Goal: Information Seeking & Learning: Learn about a topic

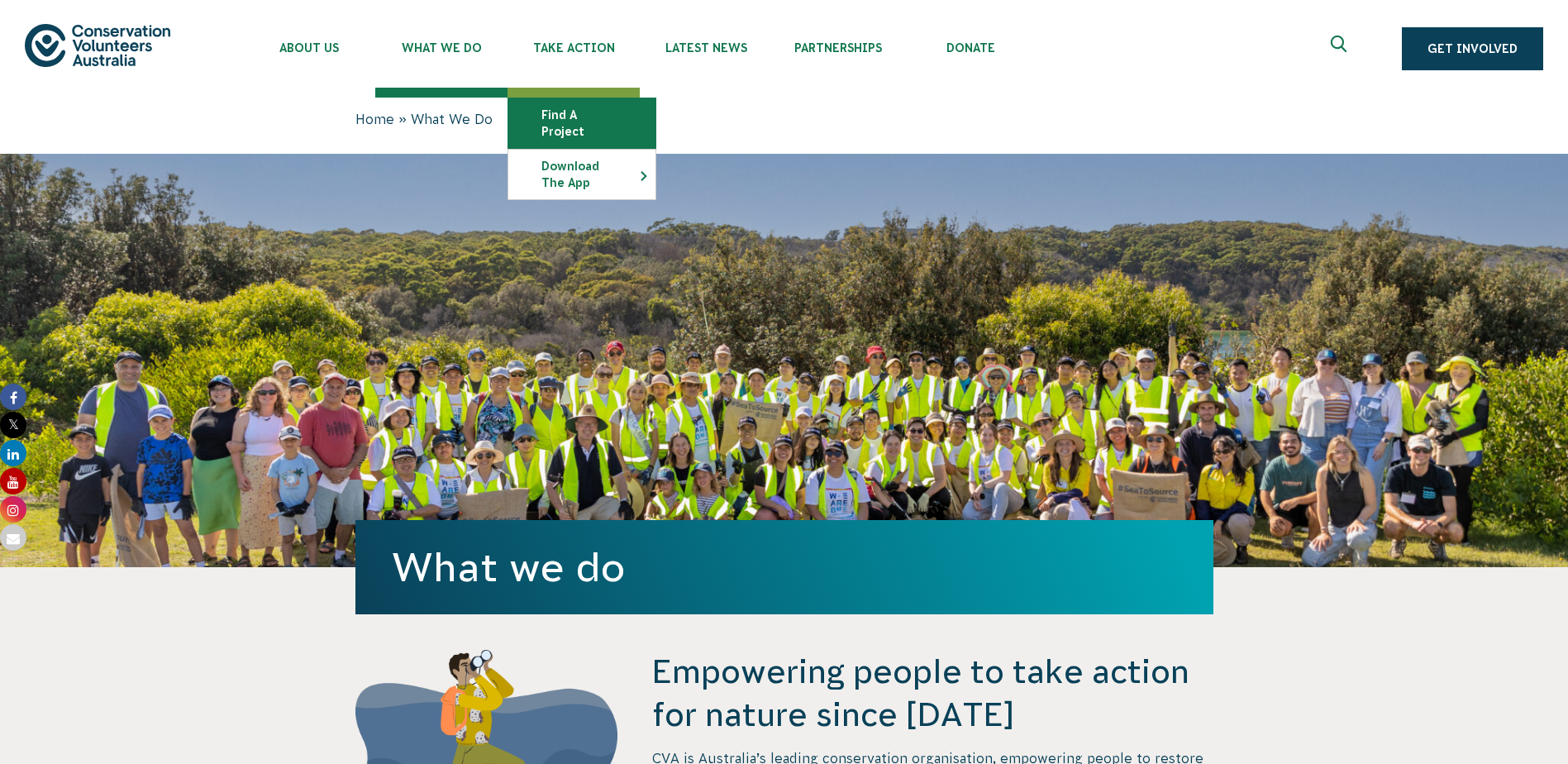
click at [604, 110] on link "Find a project" at bounding box center [581, 123] width 147 height 50
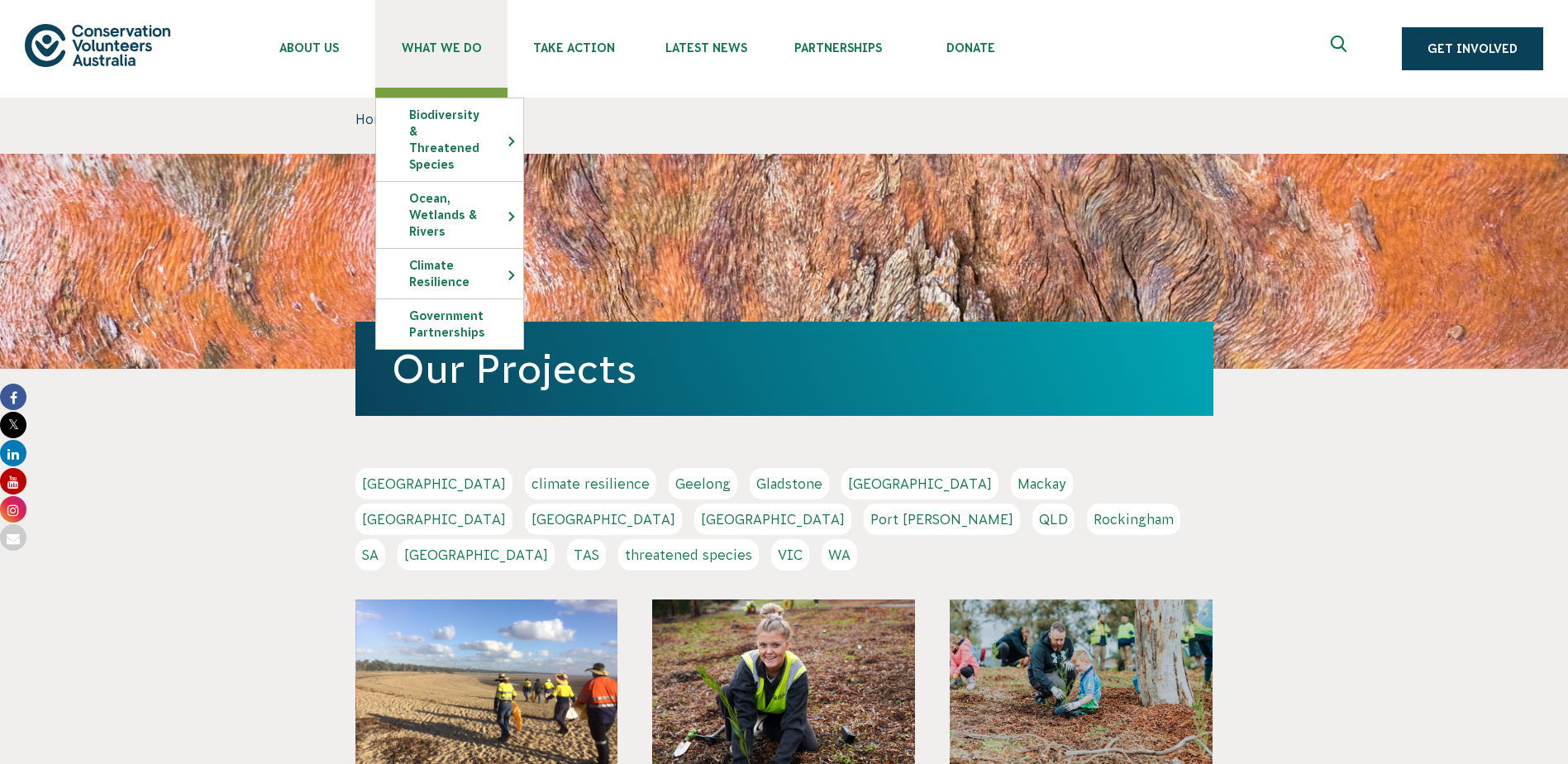
click at [481, 62] on link "What We Do" at bounding box center [441, 43] width 132 height 88
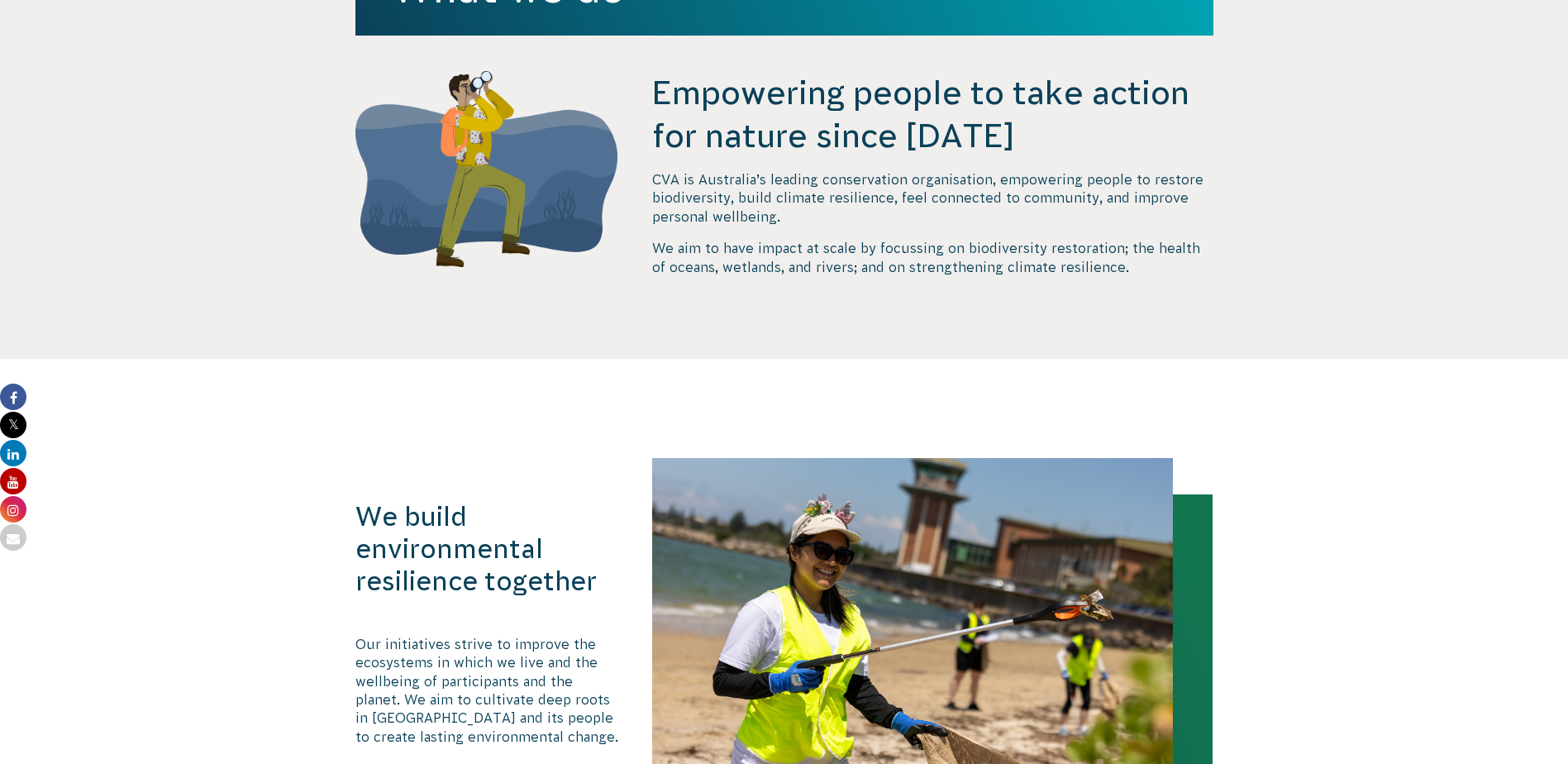
scroll to position [661, 0]
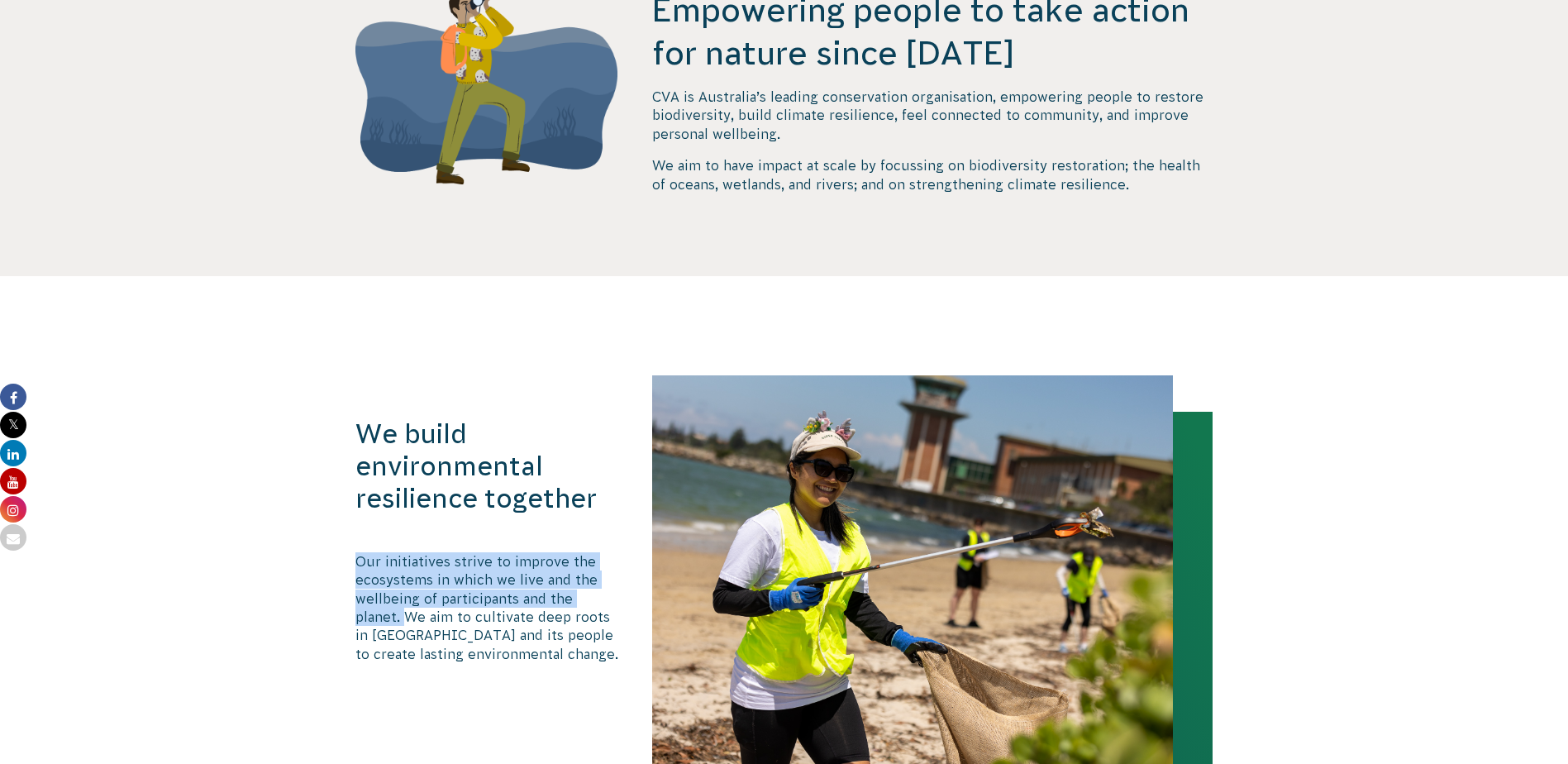
drag, startPoint x: 351, startPoint y: 560, endPoint x: 404, endPoint y: 615, distance: 76.4
click at [404, 615] on div "We build environmental resilience together Our initiatives strive to improve th…" at bounding box center [784, 569] width 893 height 388
copy p "Our initiatives strive to improve the ecosystems in which we live and the wellb…"
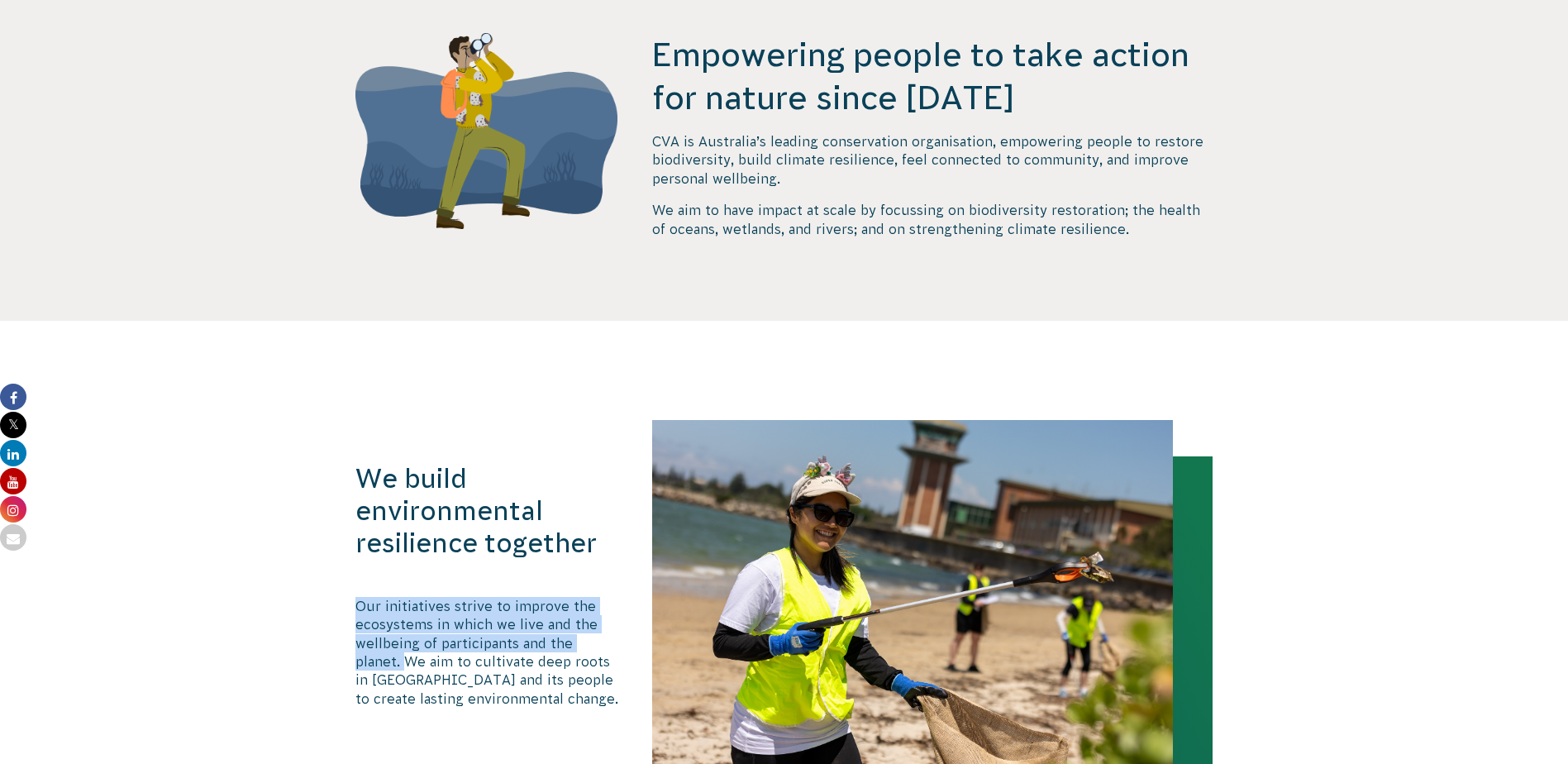
scroll to position [579, 0]
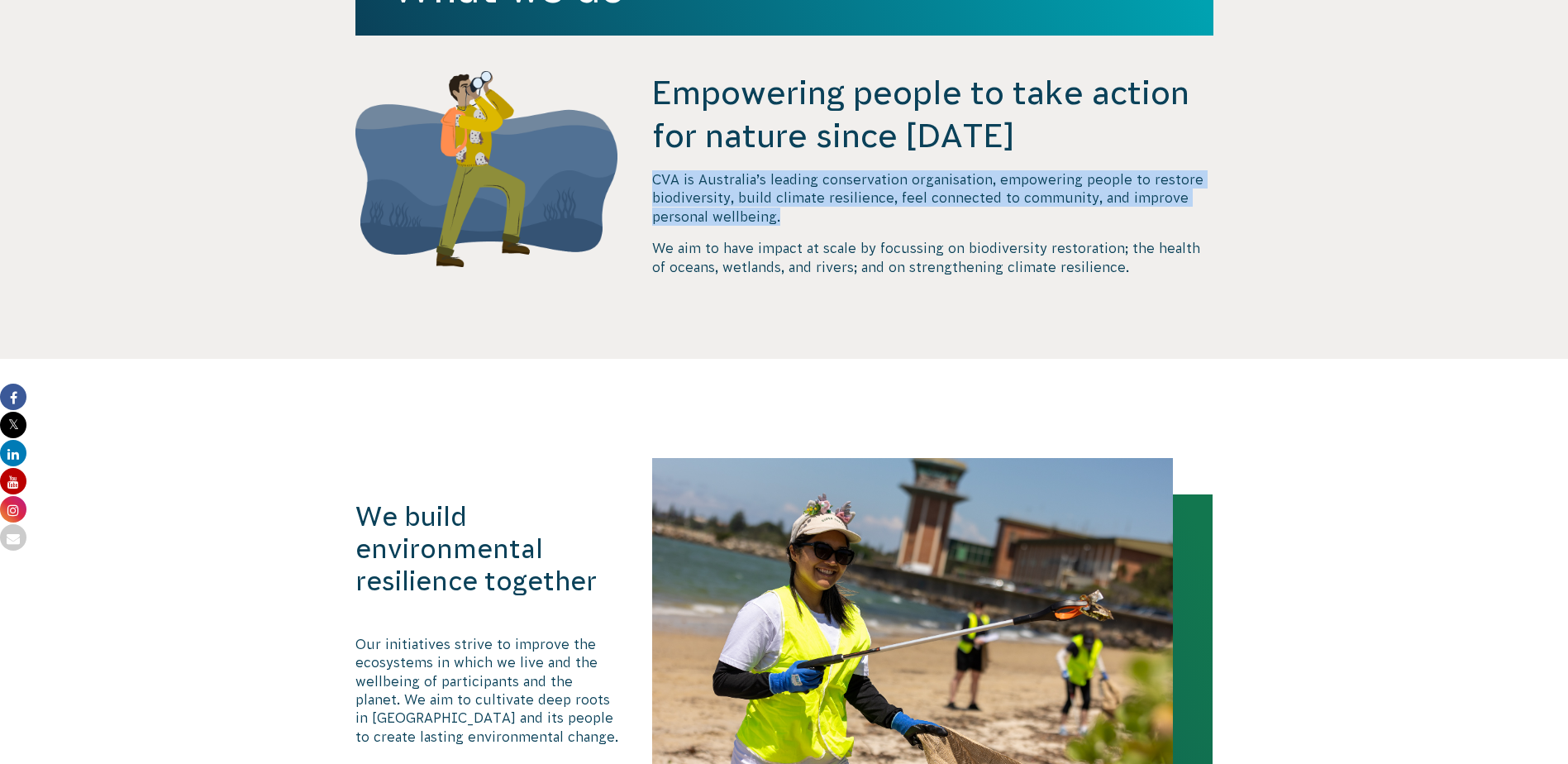
drag, startPoint x: 650, startPoint y: 183, endPoint x: 785, endPoint y: 217, distance: 139.2
click at [785, 217] on div "Empowering people to take action for nature since 1982 CVA is Australia’s leadi…" at bounding box center [784, 214] width 893 height 288
copy p "CVA is Australia’s leading conservation organisation, empowering people to rest…"
